Goal: Task Accomplishment & Management: Manage account settings

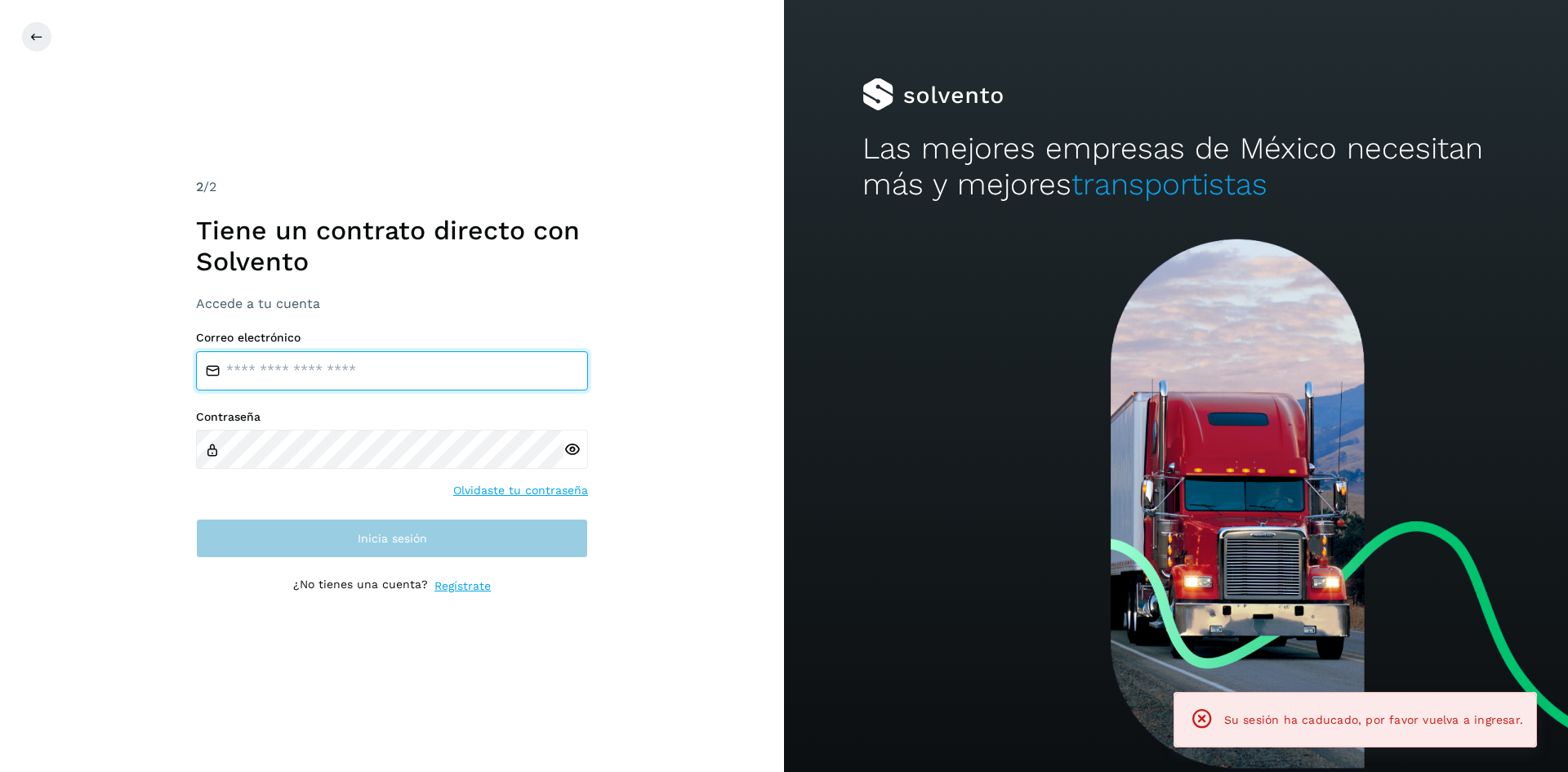
type input "**********"
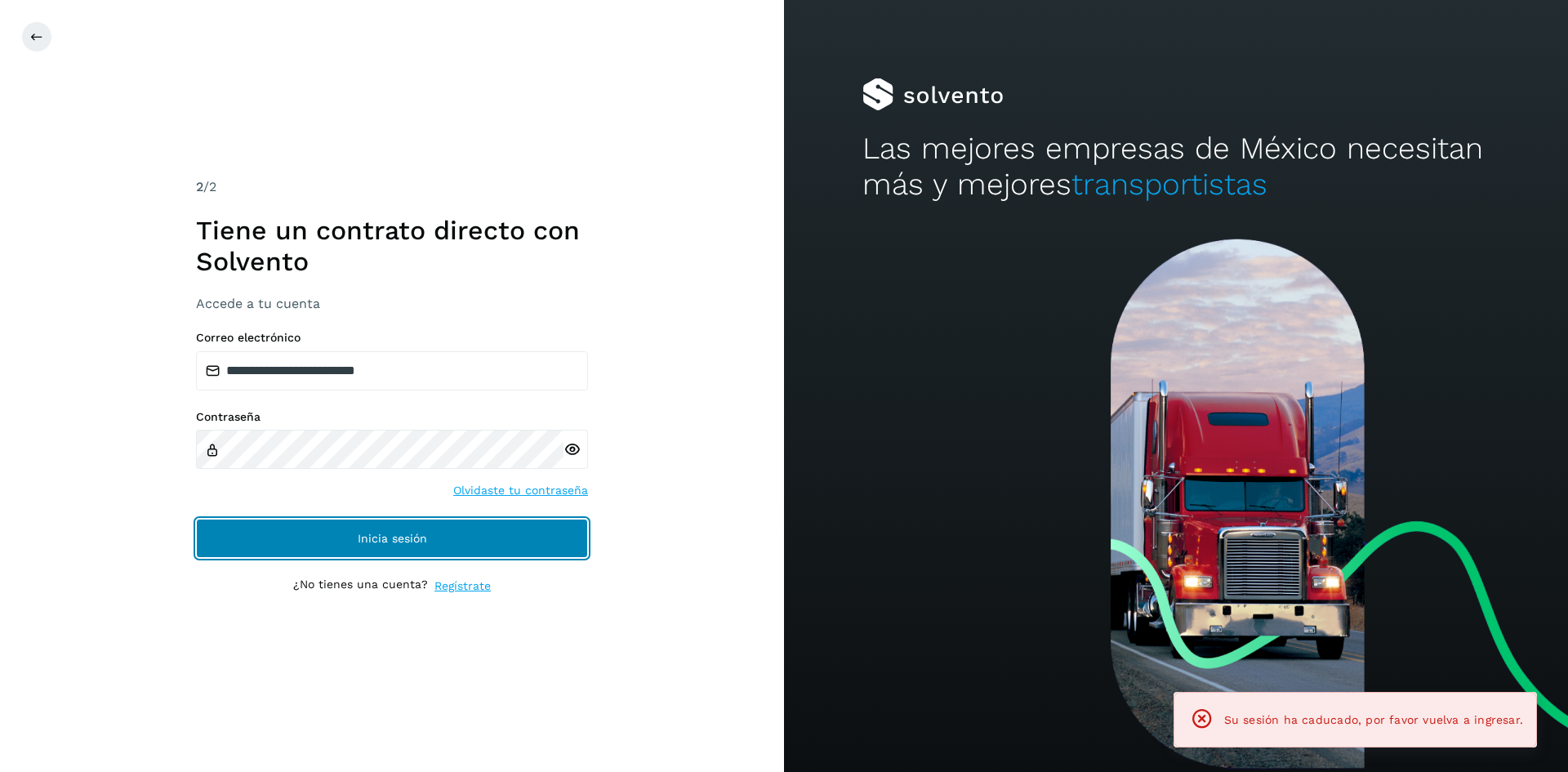
click at [356, 521] on button "Inicia sesión" at bounding box center [392, 537] width 392 height 39
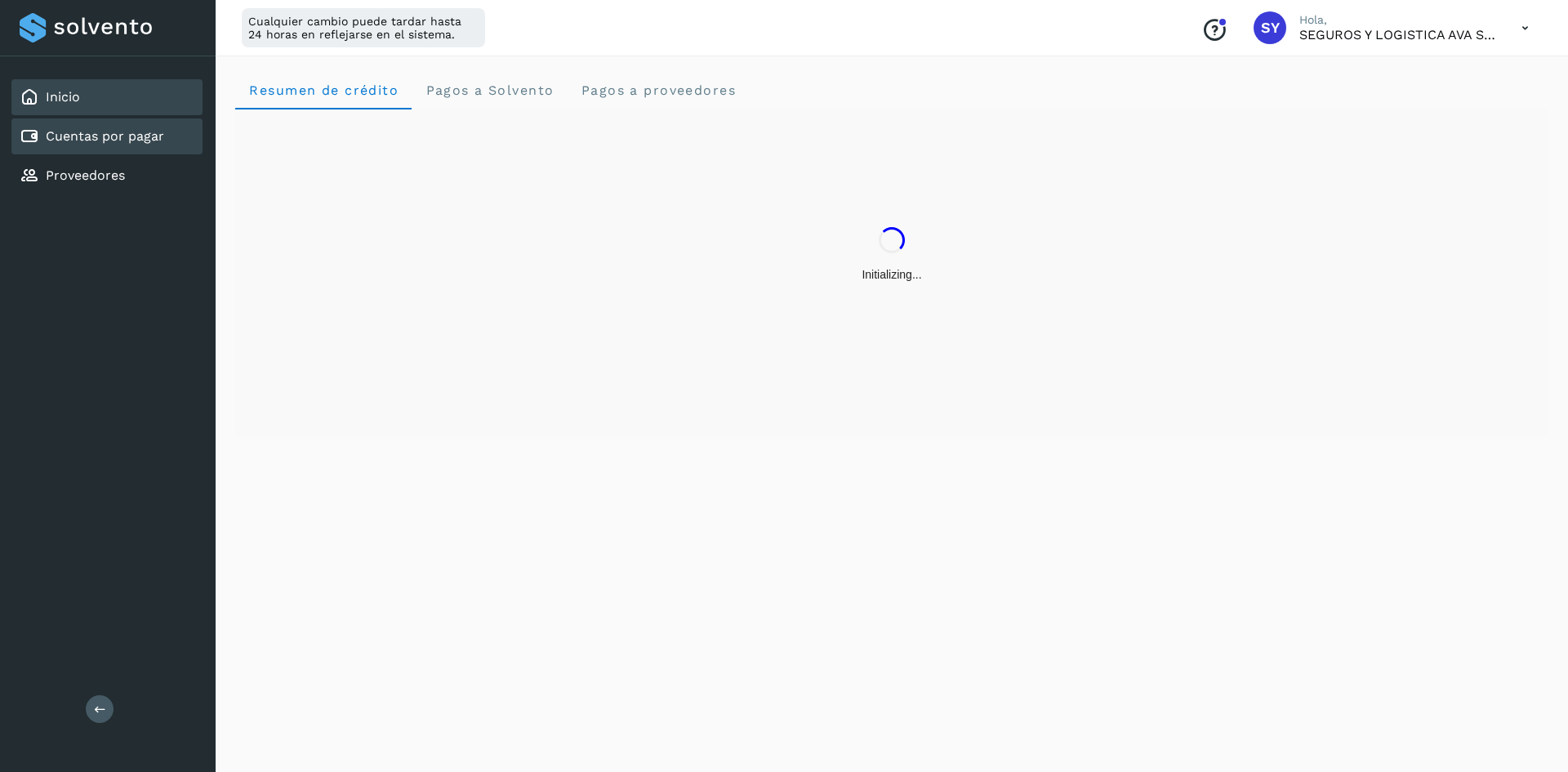
click at [80, 149] on div "Cuentas por pagar" at bounding box center [107, 136] width 191 height 36
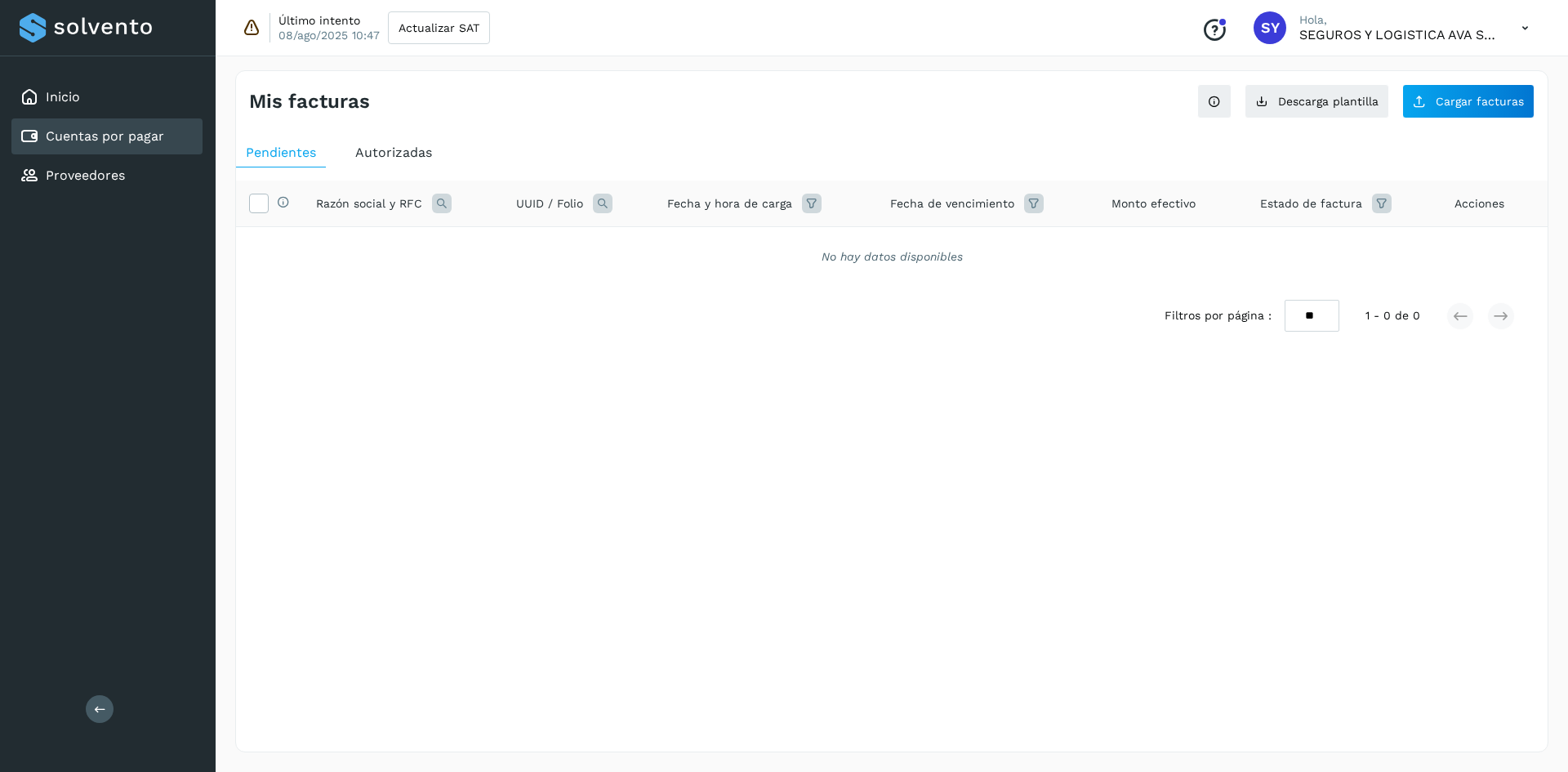
click at [397, 145] on span "Autorizadas" at bounding box center [393, 152] width 77 height 15
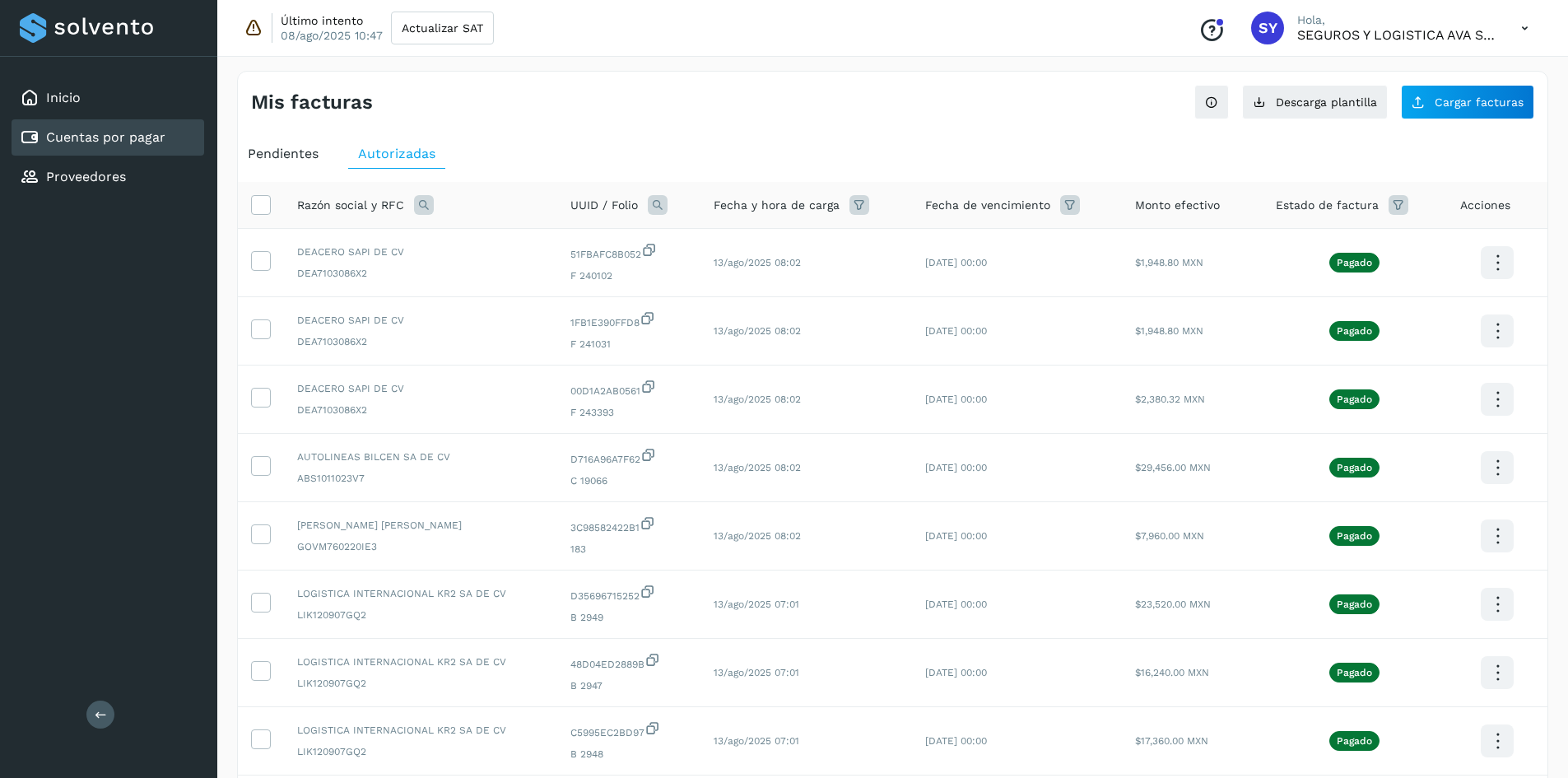
click at [420, 205] on icon at bounding box center [424, 205] width 20 height 20
click at [521, 279] on input "text" at bounding box center [531, 273] width 202 height 26
type input "***"
click at [576, 328] on button "Buscar" at bounding box center [572, 316] width 120 height 33
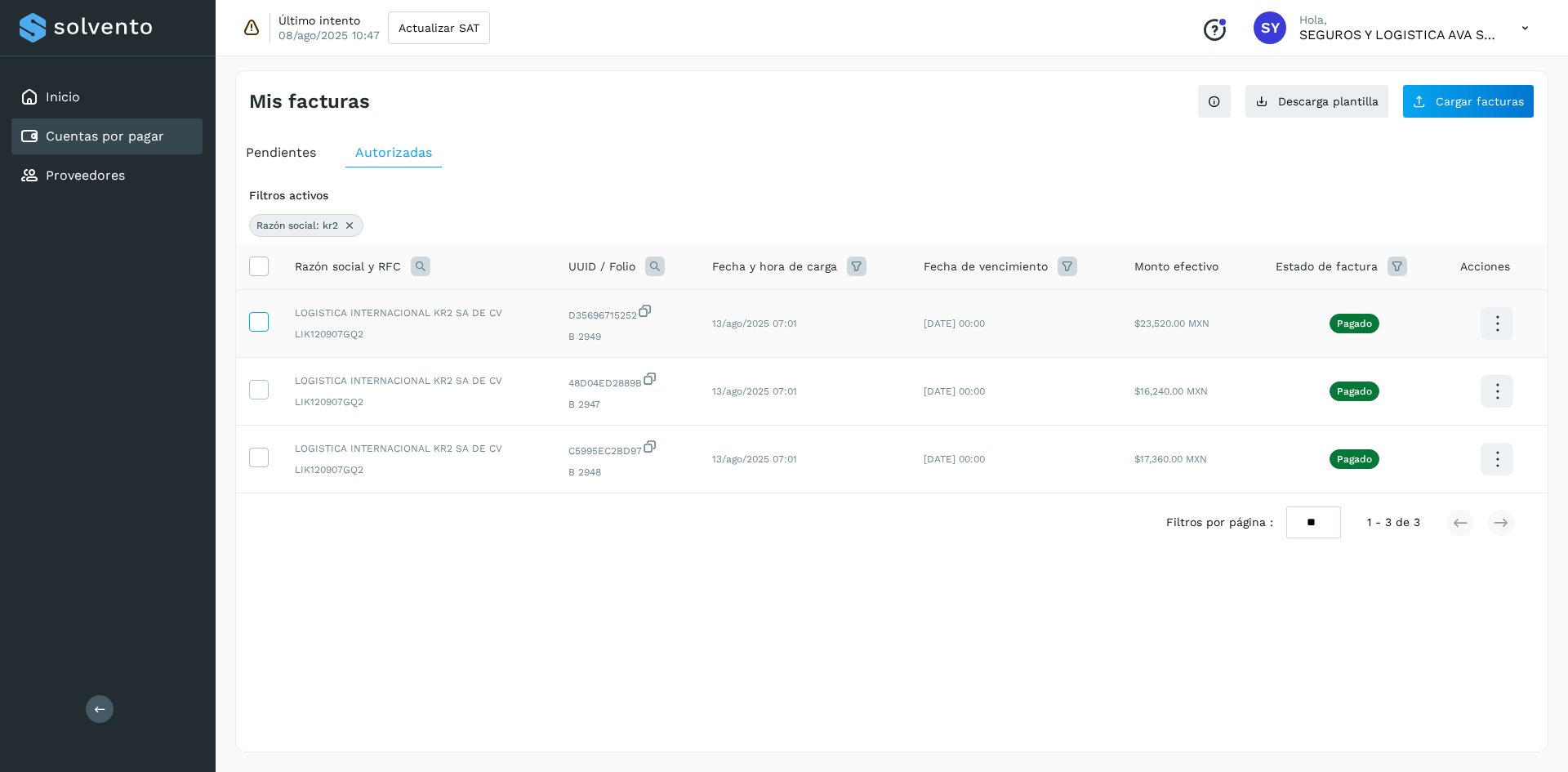
click at [262, 330] on span at bounding box center [258, 325] width 17 height 12
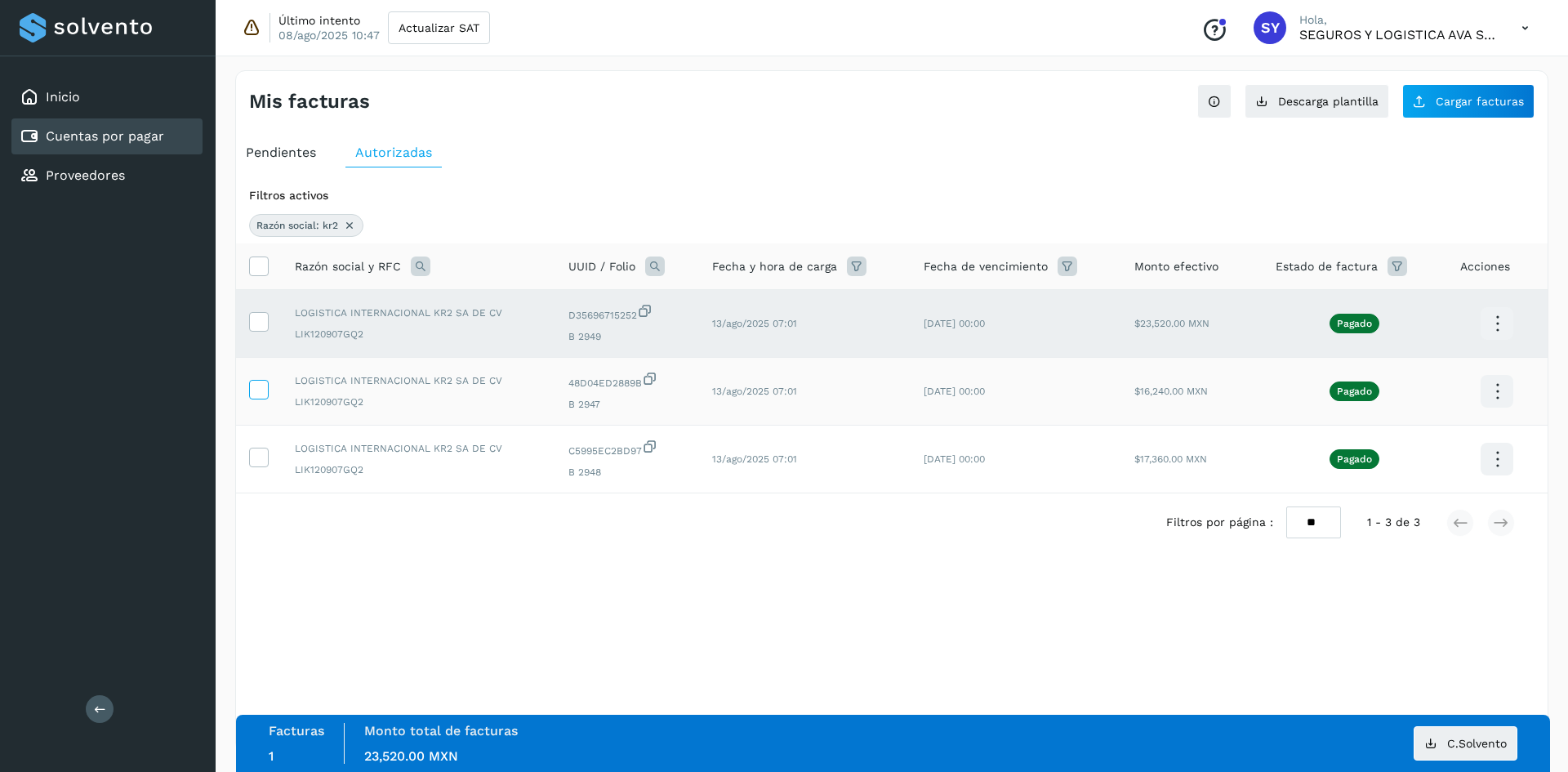
click at [259, 389] on icon at bounding box center [258, 388] width 17 height 17
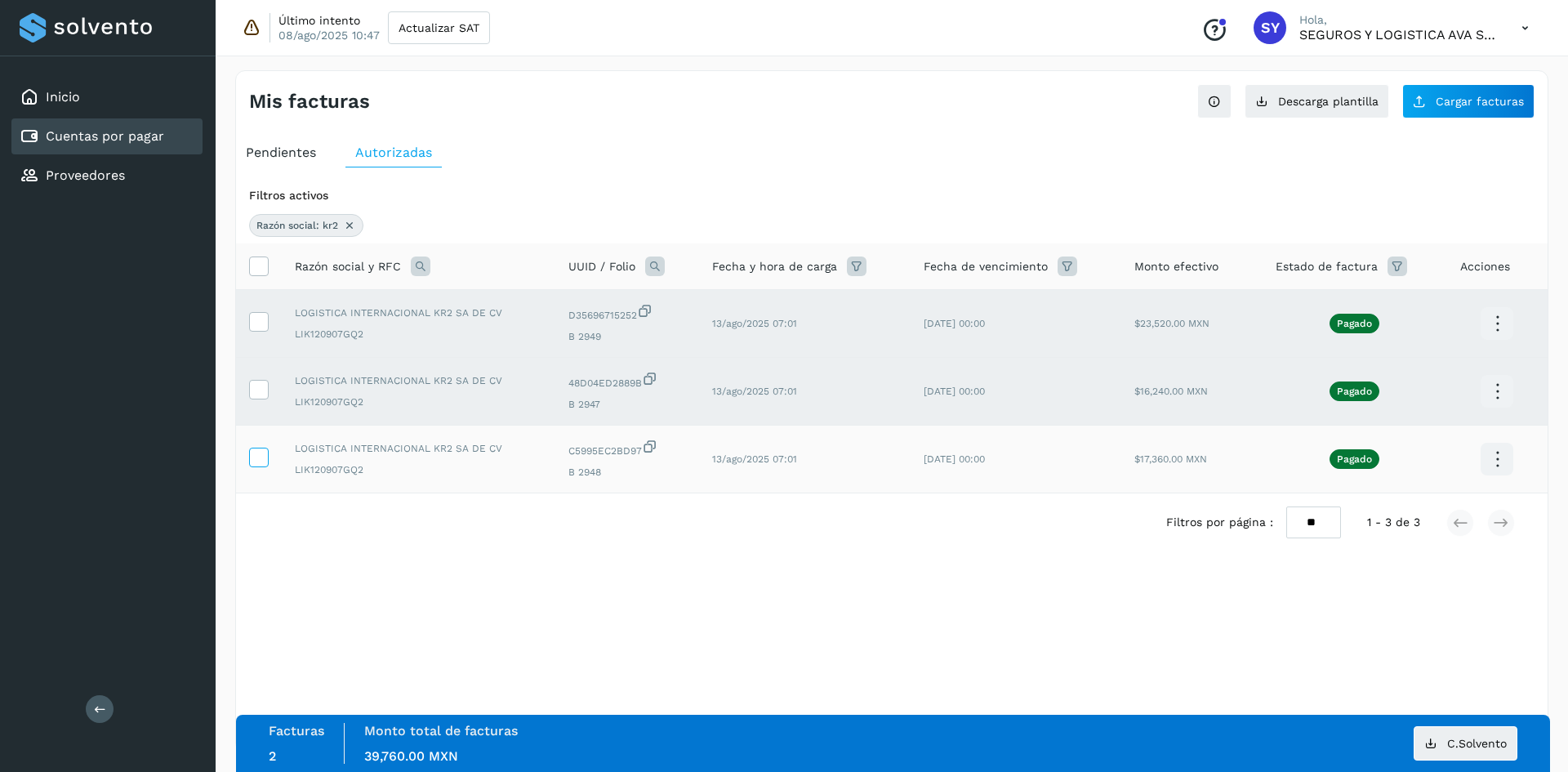
click at [251, 467] on label at bounding box center [259, 458] width 20 height 20
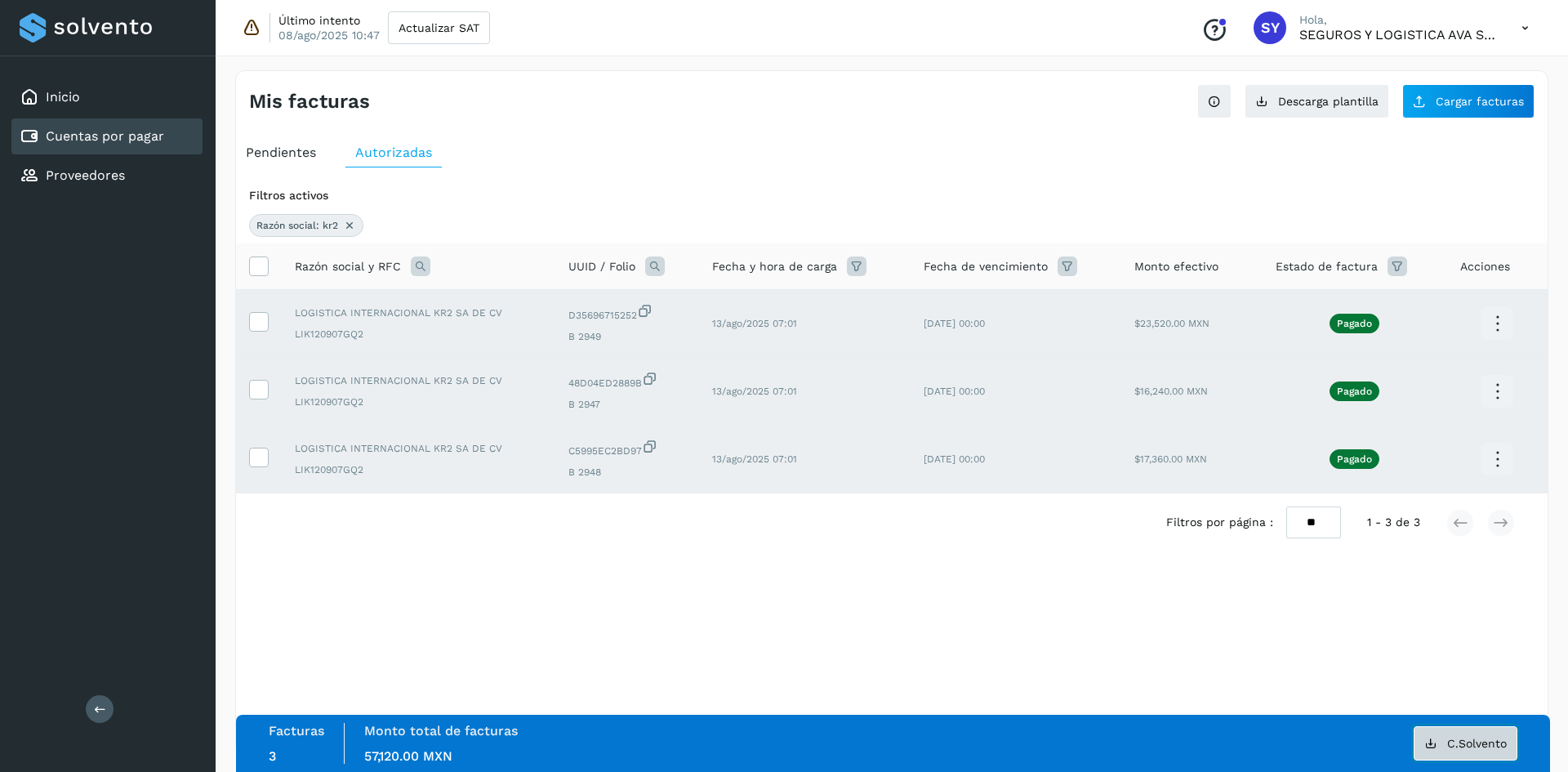
click at [1421, 730] on button "C.Solvento" at bounding box center [1465, 743] width 104 height 34
click at [302, 569] on div "Selecciona una fecha" at bounding box center [891, 565] width 1312 height 27
click at [264, 265] on icon at bounding box center [258, 265] width 17 height 17
